Goal: Find specific page/section: Find specific page/section

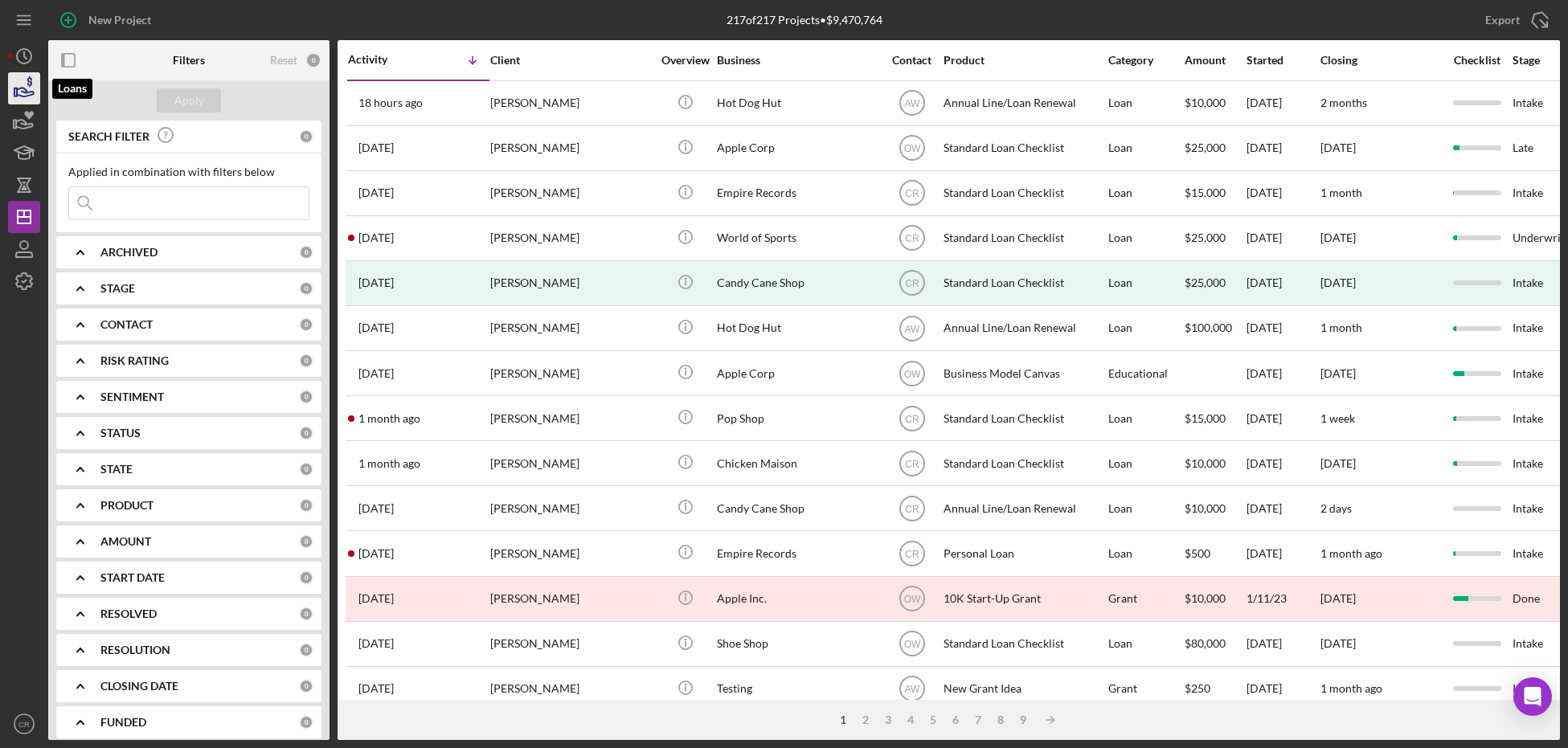
click at [24, 93] on icon "button" at bounding box center [23, 87] width 40 height 40
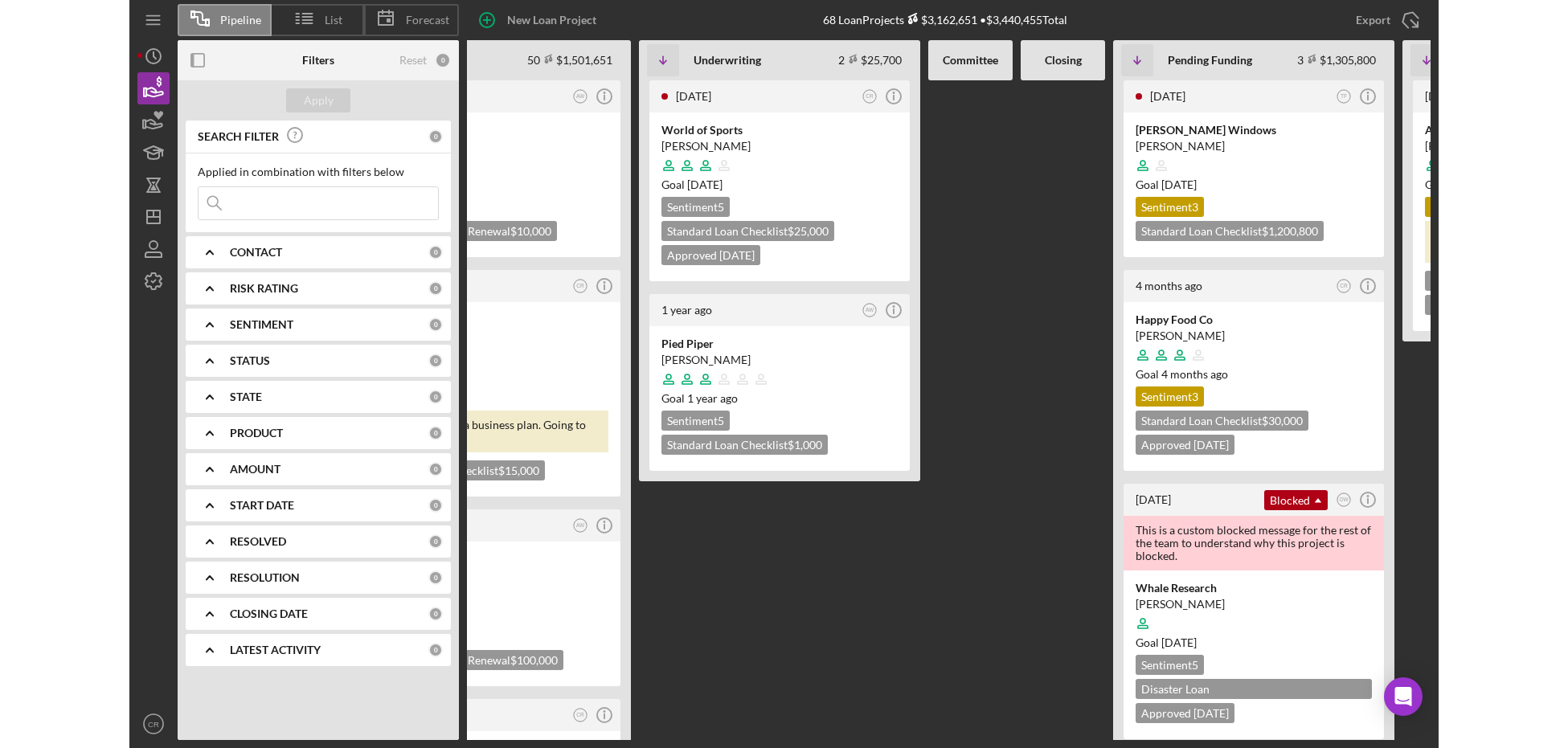
scroll to position [2, 0]
